Goal: Obtain resource: Download file/media

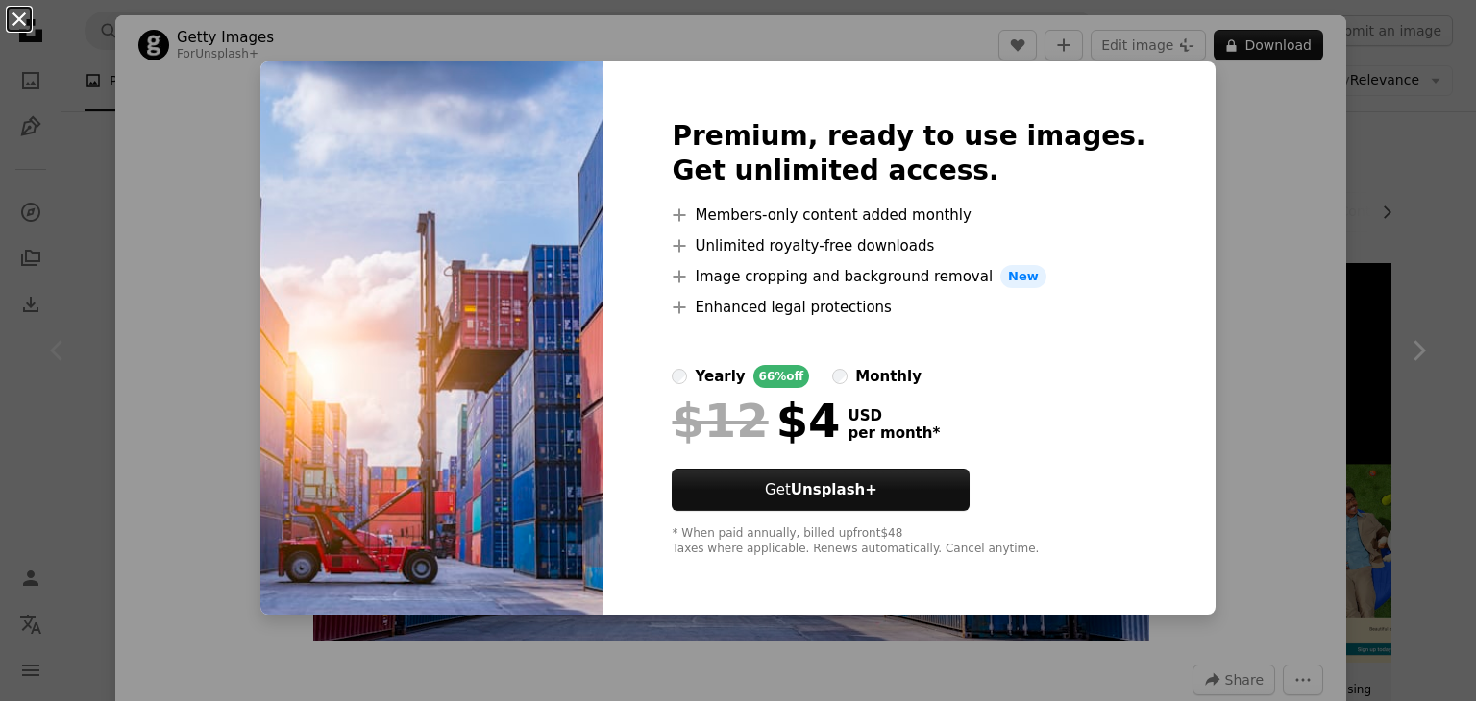
click at [31, 19] on button "An X shape" at bounding box center [19, 19] width 23 height 23
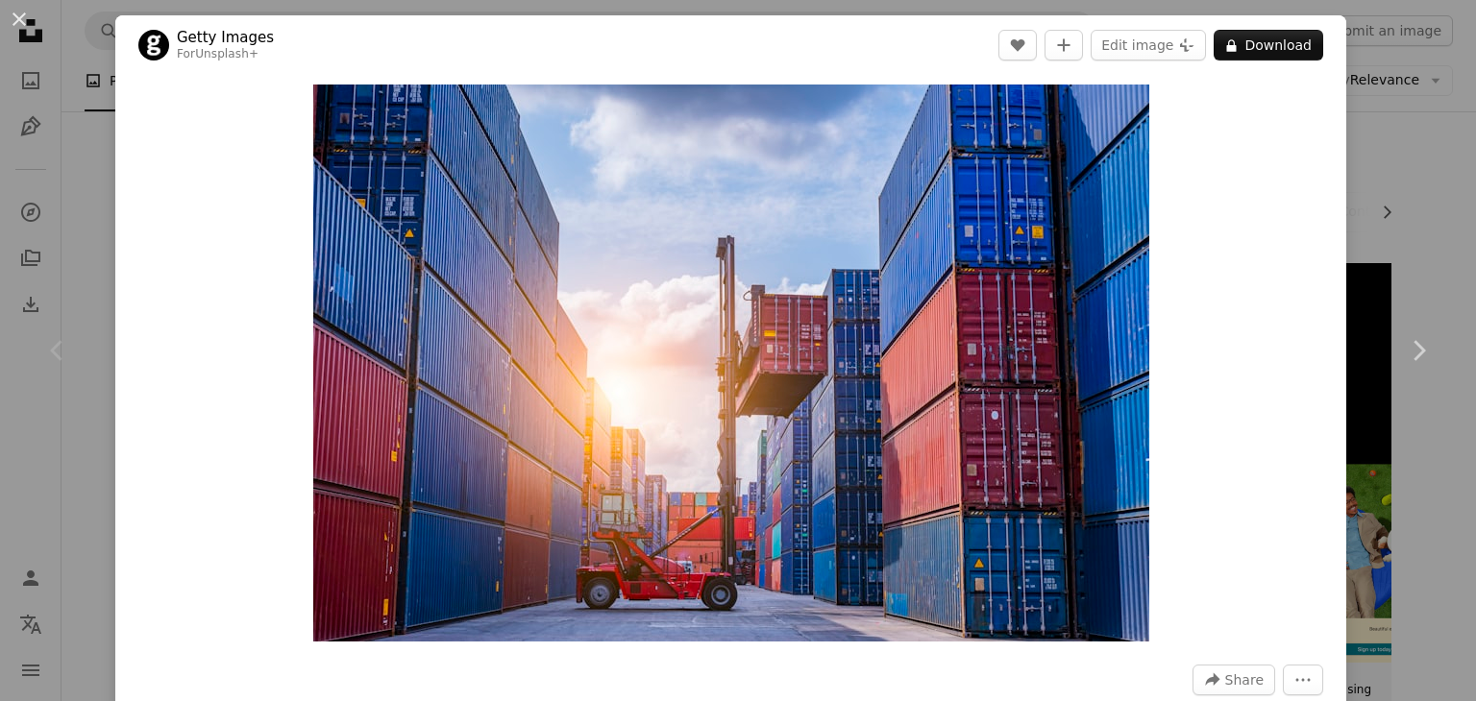
click at [31, 19] on button "An X shape" at bounding box center [19, 19] width 23 height 23
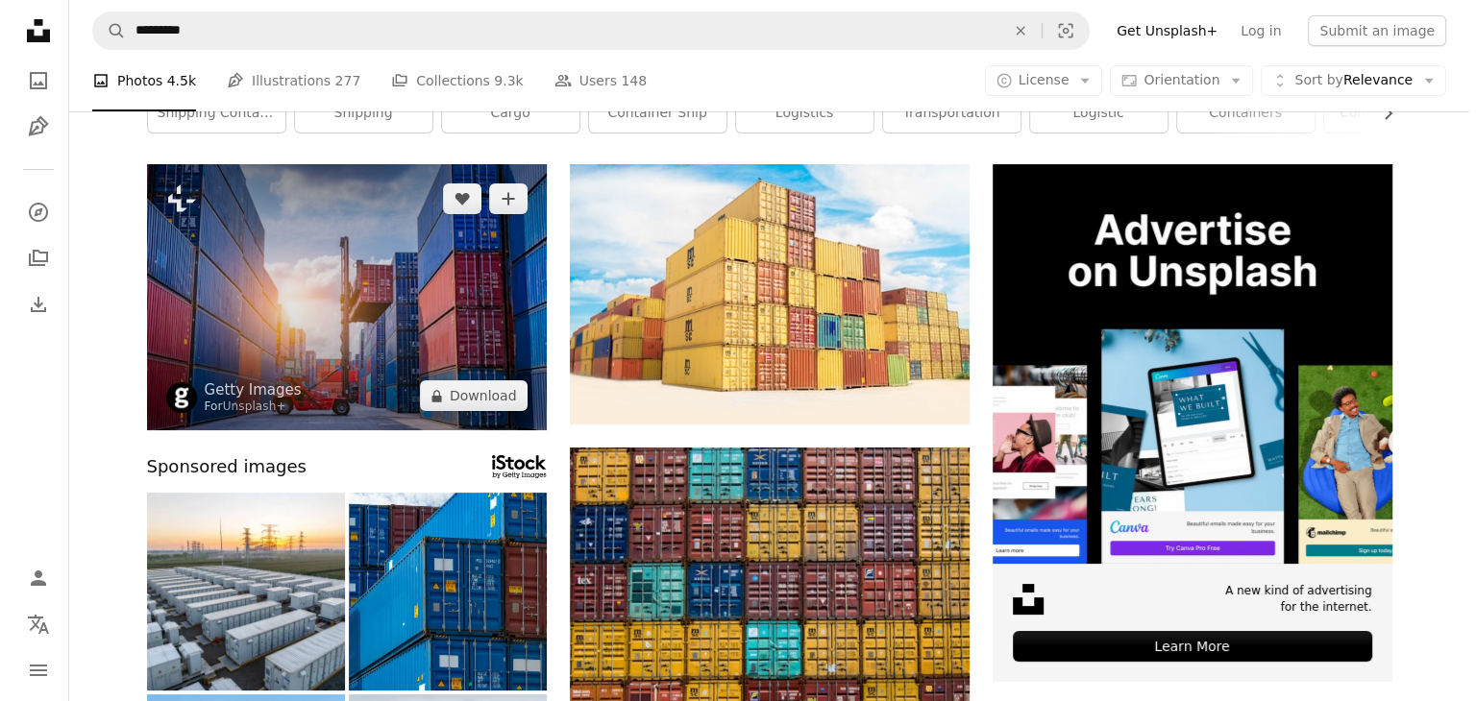
scroll to position [100, 0]
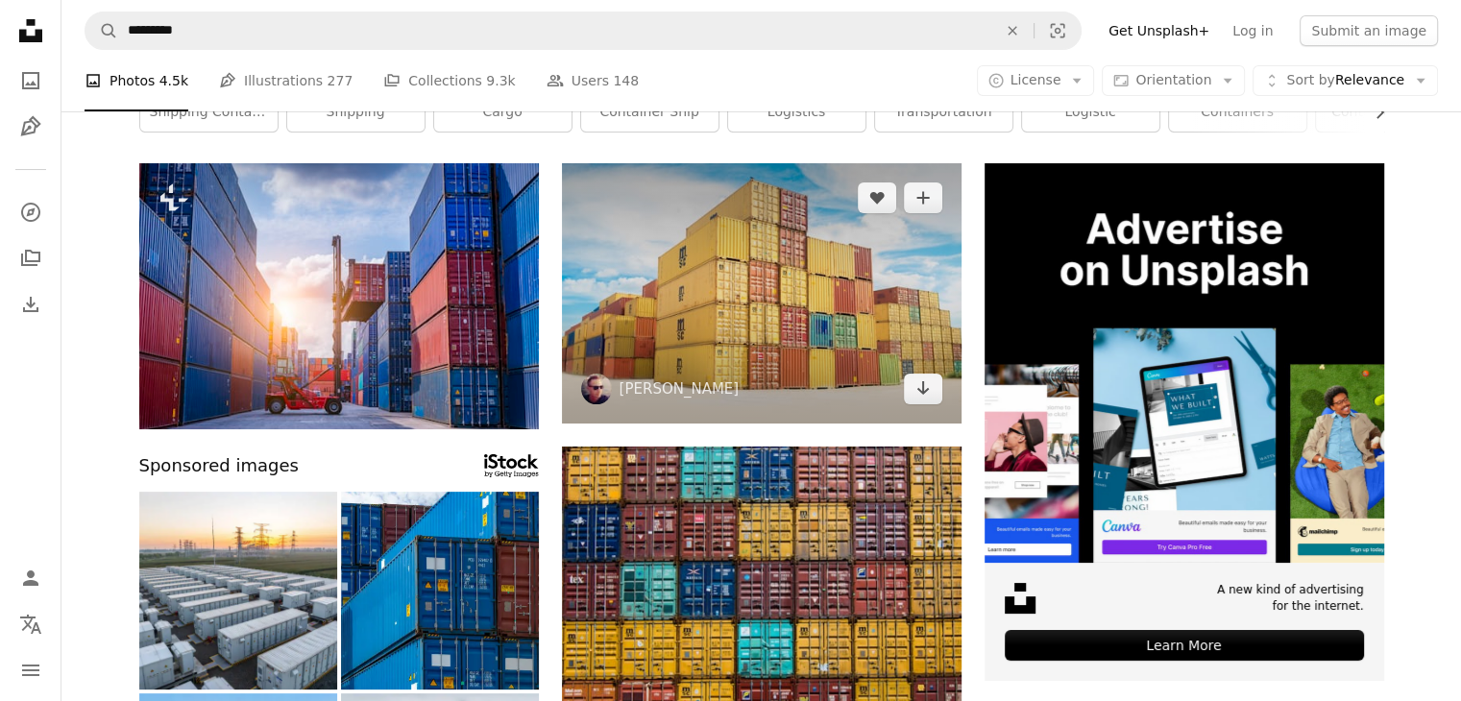
click at [723, 318] on img at bounding box center [762, 293] width 400 height 260
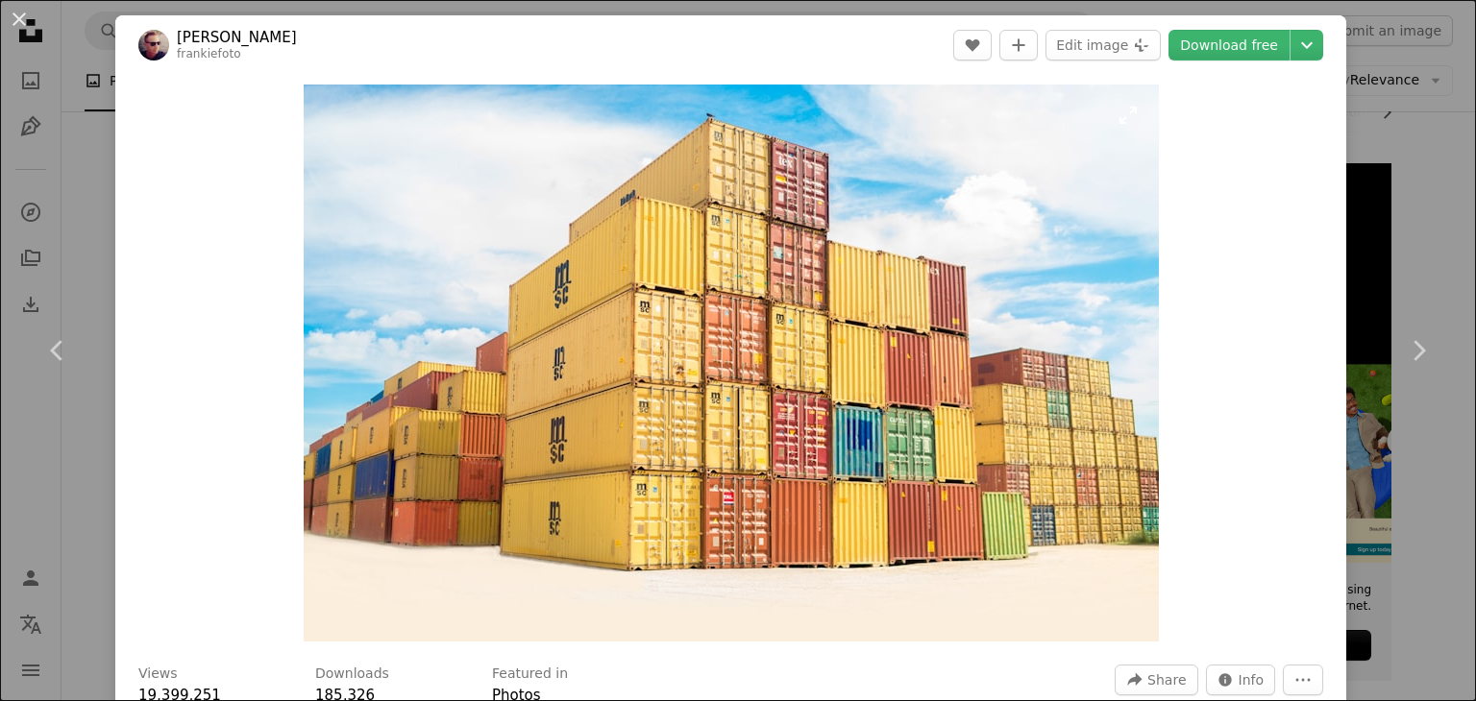
click at [724, 316] on img "Zoom in on this image" at bounding box center [731, 363] width 855 height 557
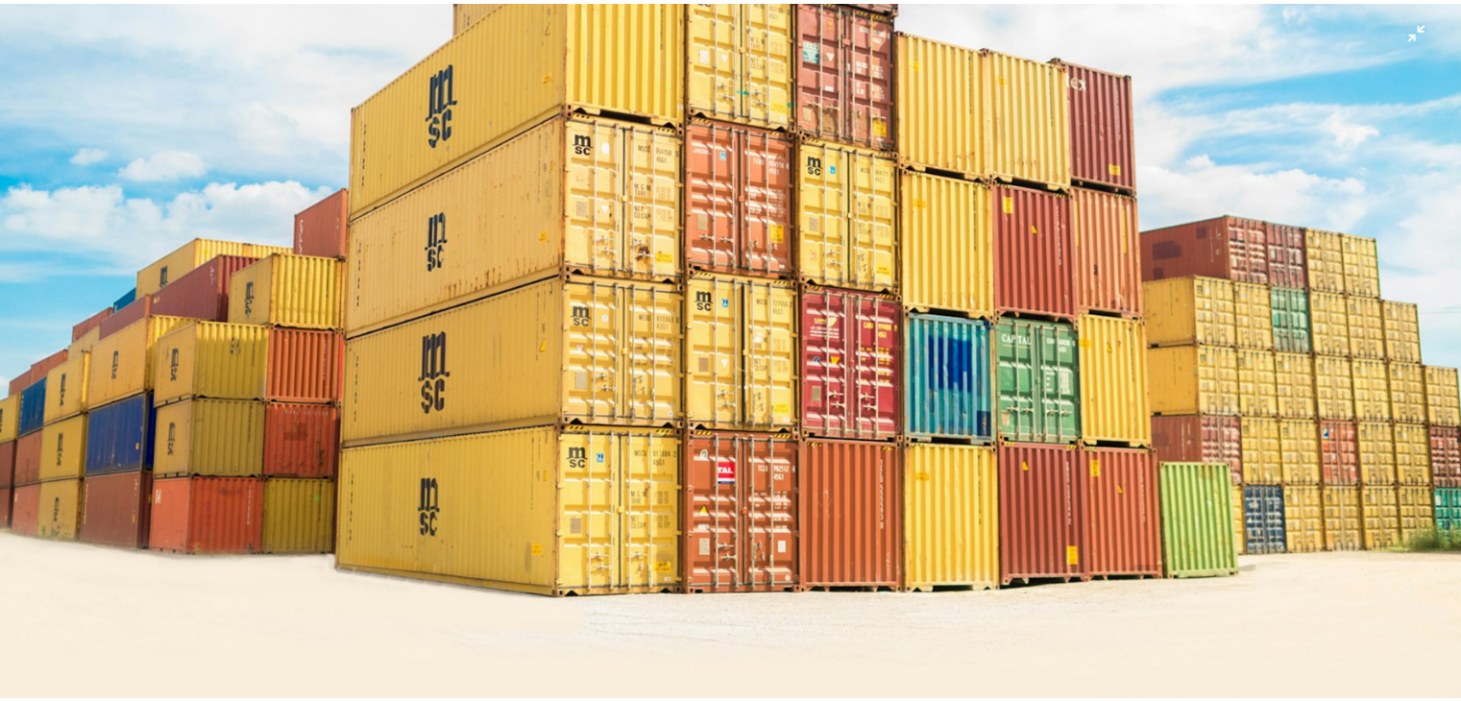
scroll to position [39, 0]
